Goal: Task Accomplishment & Management: Complete application form

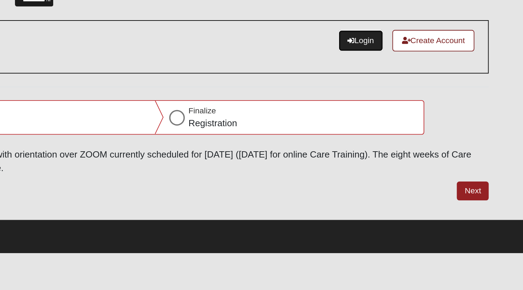
click at [433, 45] on link "Login" at bounding box center [437, 47] width 24 height 11
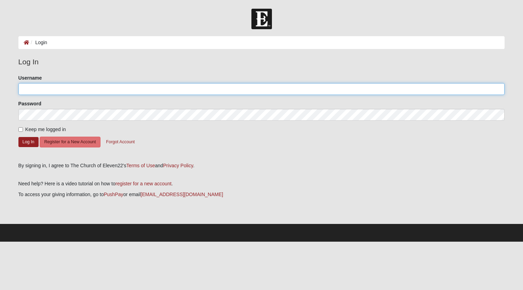
type input "lynnmsims"
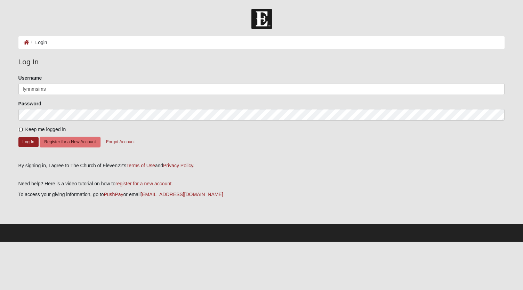
click at [21, 128] on input "Keep me logged in" at bounding box center [20, 129] width 5 height 5
checkbox input "true"
click at [23, 137] on button "Log In" at bounding box center [28, 142] width 20 height 10
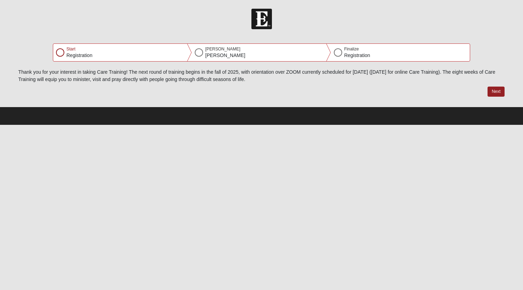
click at [59, 53] on div at bounding box center [60, 52] width 8 height 8
click at [60, 54] on div at bounding box center [60, 52] width 8 height 8
click at [493, 89] on button "Next" at bounding box center [496, 92] width 17 height 10
select select "7"
select select "20"
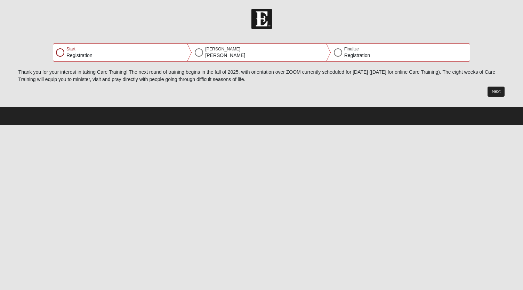
select select "1958"
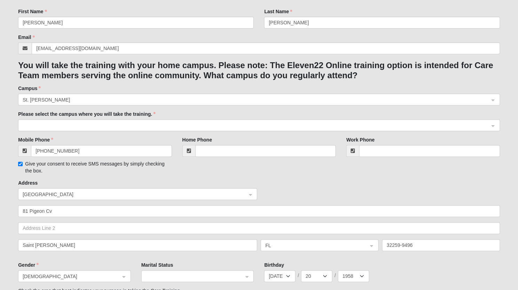
scroll to position [102, 0]
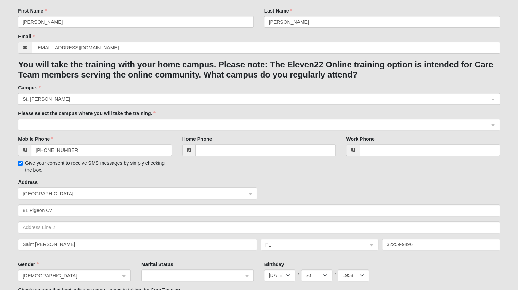
click at [65, 122] on span at bounding box center [256, 125] width 467 height 8
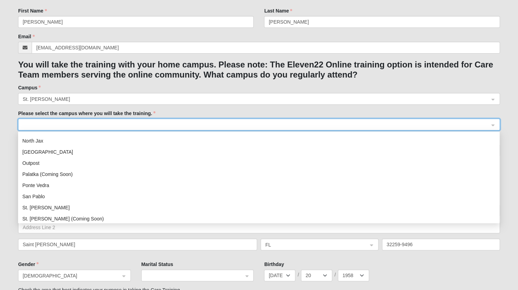
scroll to position [72, 0]
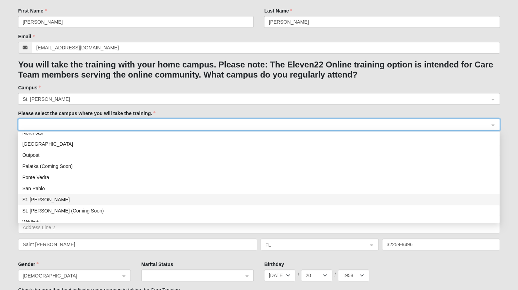
click at [40, 197] on div "St. Johns" at bounding box center [258, 200] width 473 height 8
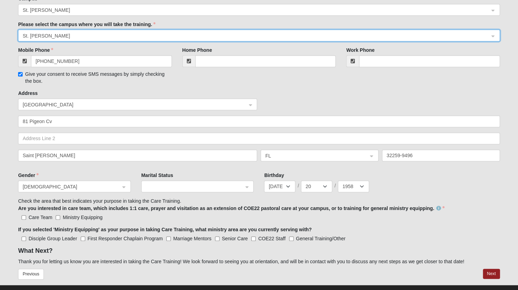
scroll to position [203, 0]
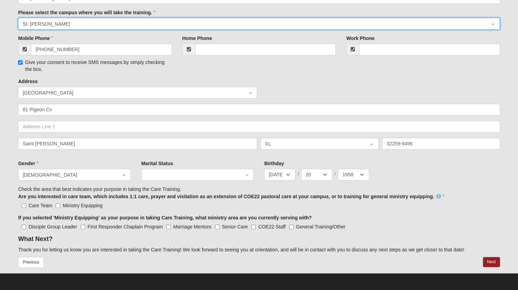
click at [247, 172] on div at bounding box center [198, 175] width 112 height 12
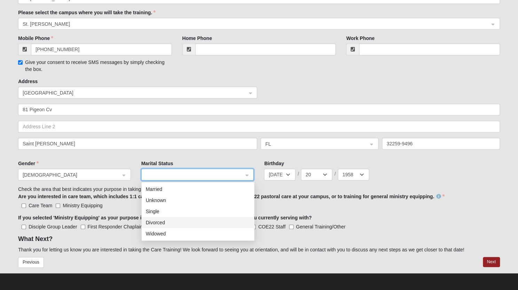
click at [161, 219] on div "Divorced" at bounding box center [198, 223] width 104 height 8
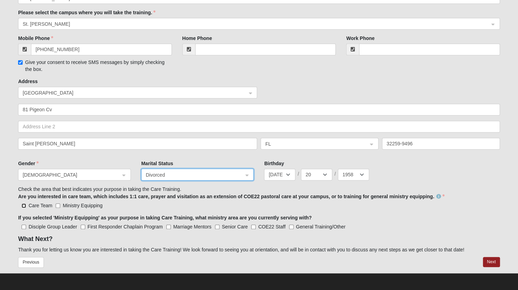
click at [23, 204] on input "Care Team" at bounding box center [24, 206] width 5 height 5
checkbox input "true"
click at [494, 259] on button "Next" at bounding box center [491, 262] width 17 height 10
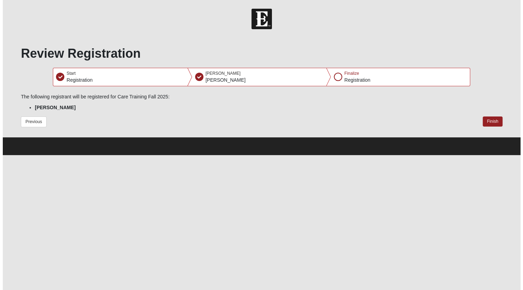
scroll to position [0, 0]
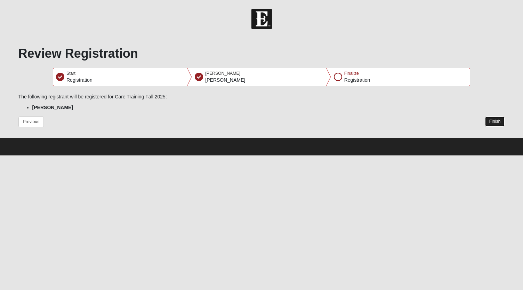
click at [494, 119] on button "Finish" at bounding box center [495, 122] width 20 height 10
